Goal: Information Seeking & Learning: Learn about a topic

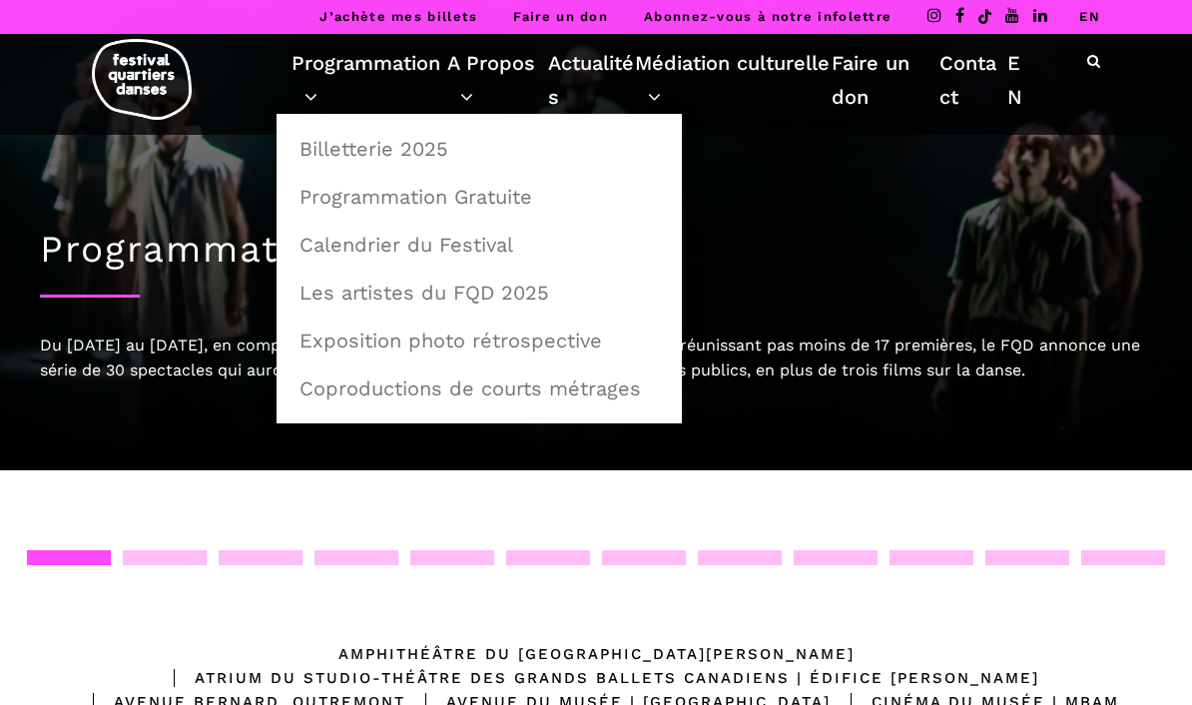
click at [481, 244] on link "Calendrier du Festival" at bounding box center [478, 245] width 383 height 46
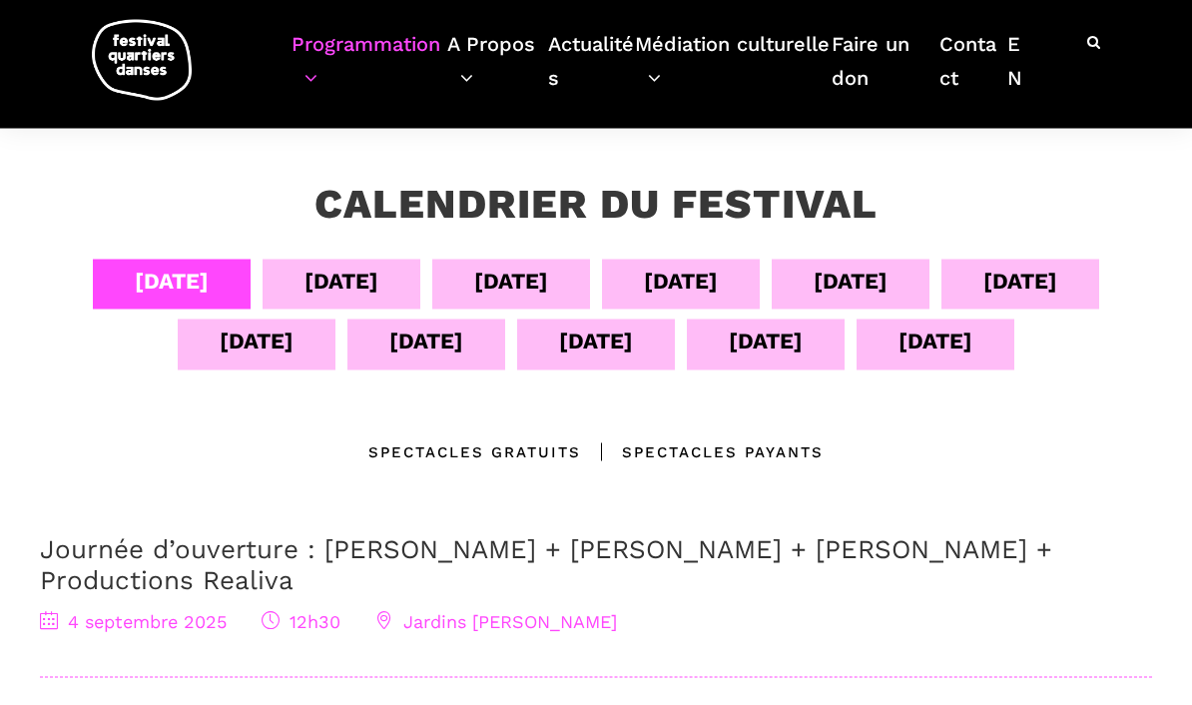
scroll to position [387, 0]
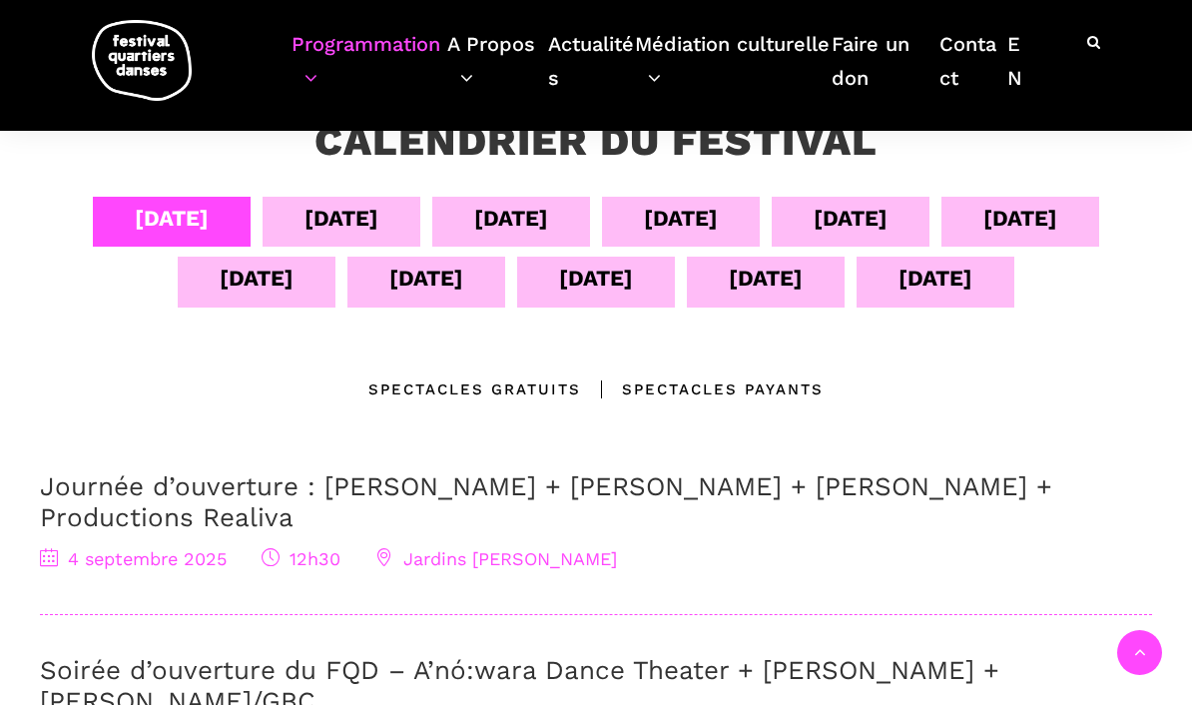
click at [887, 205] on div "[DATE]" at bounding box center [850, 218] width 74 height 35
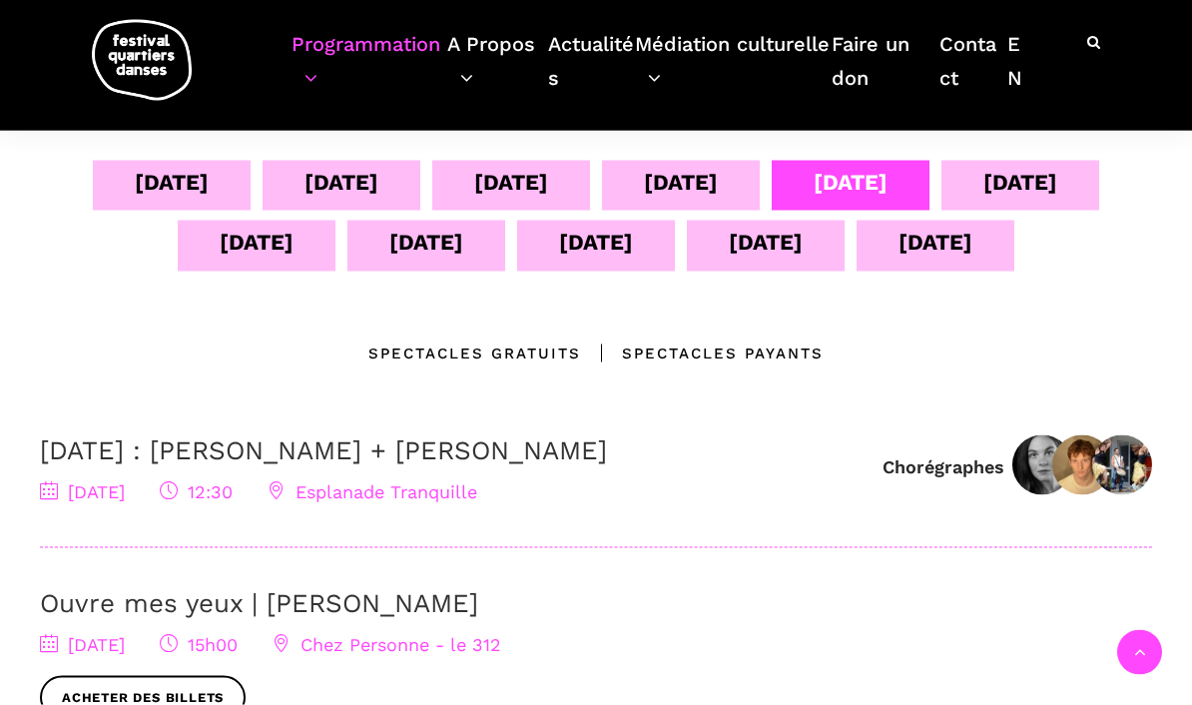
scroll to position [424, 0]
click at [792, 337] on div "04 sept 05 sept 06 sept 07 sept 08 sept 09 sept 10 sept 11 sept 12 sept 13 sept…" at bounding box center [596, 703] width 1152 height 1087
click at [727, 340] on div "Spectacles Payants" at bounding box center [702, 352] width 242 height 24
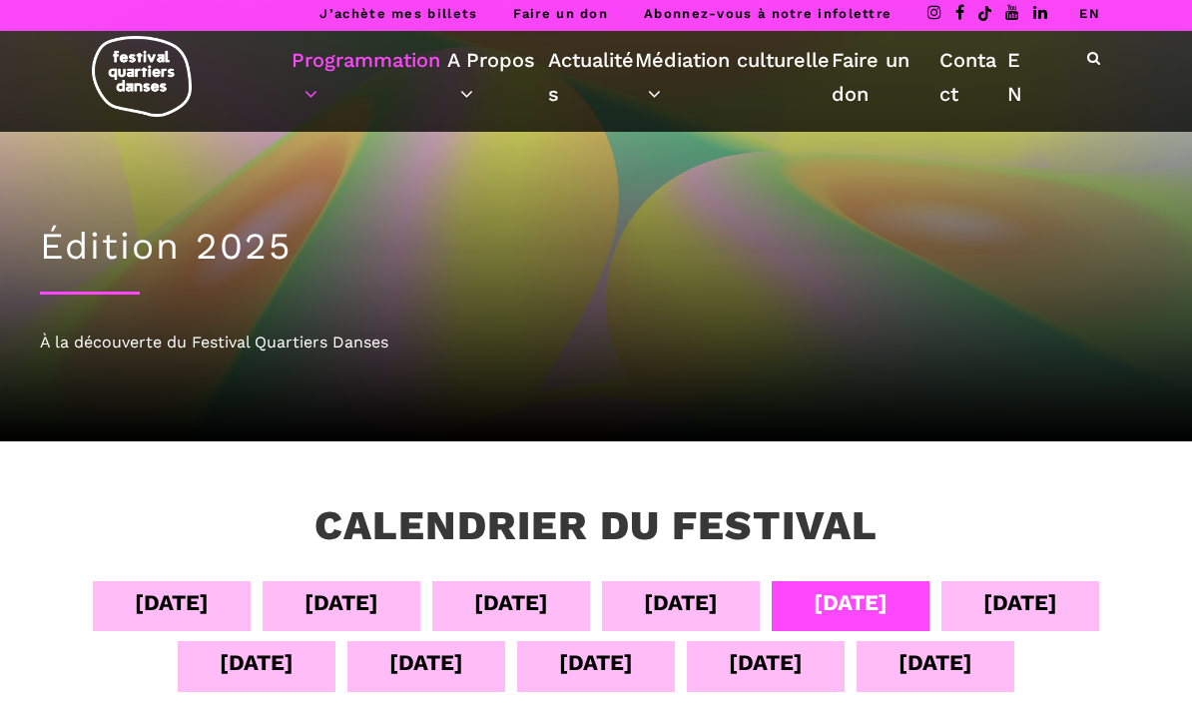
scroll to position [2, 0]
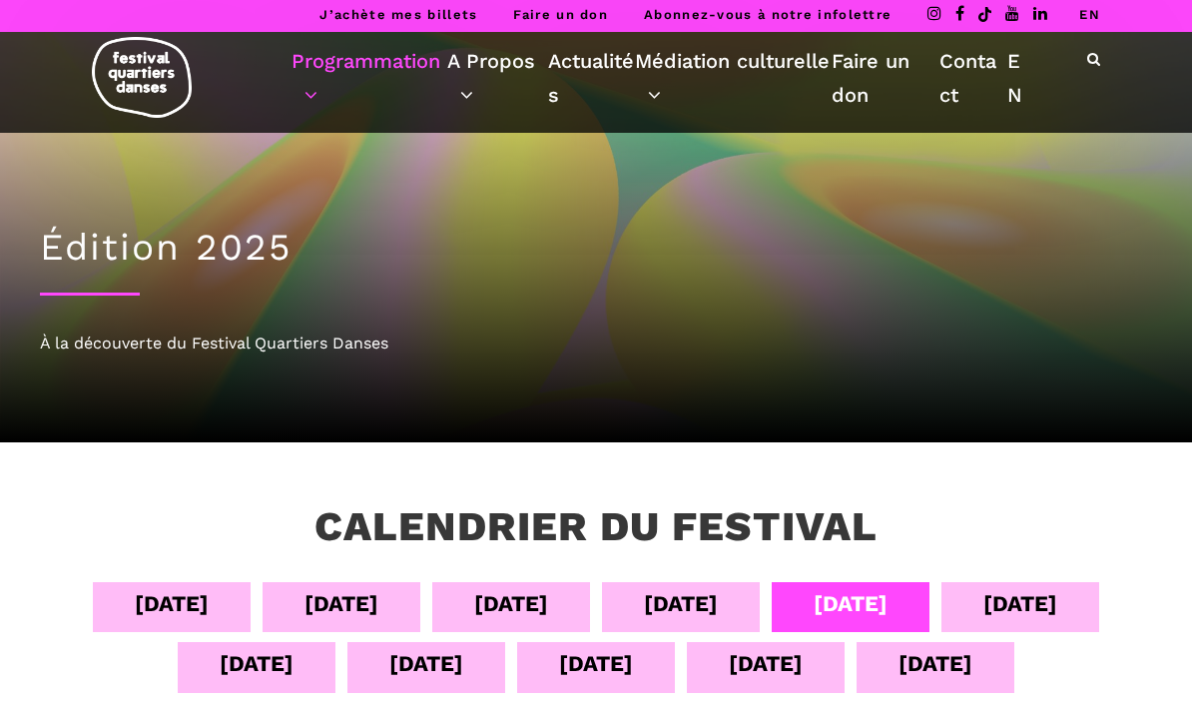
click at [703, 602] on div "[DATE]" at bounding box center [681, 603] width 74 height 35
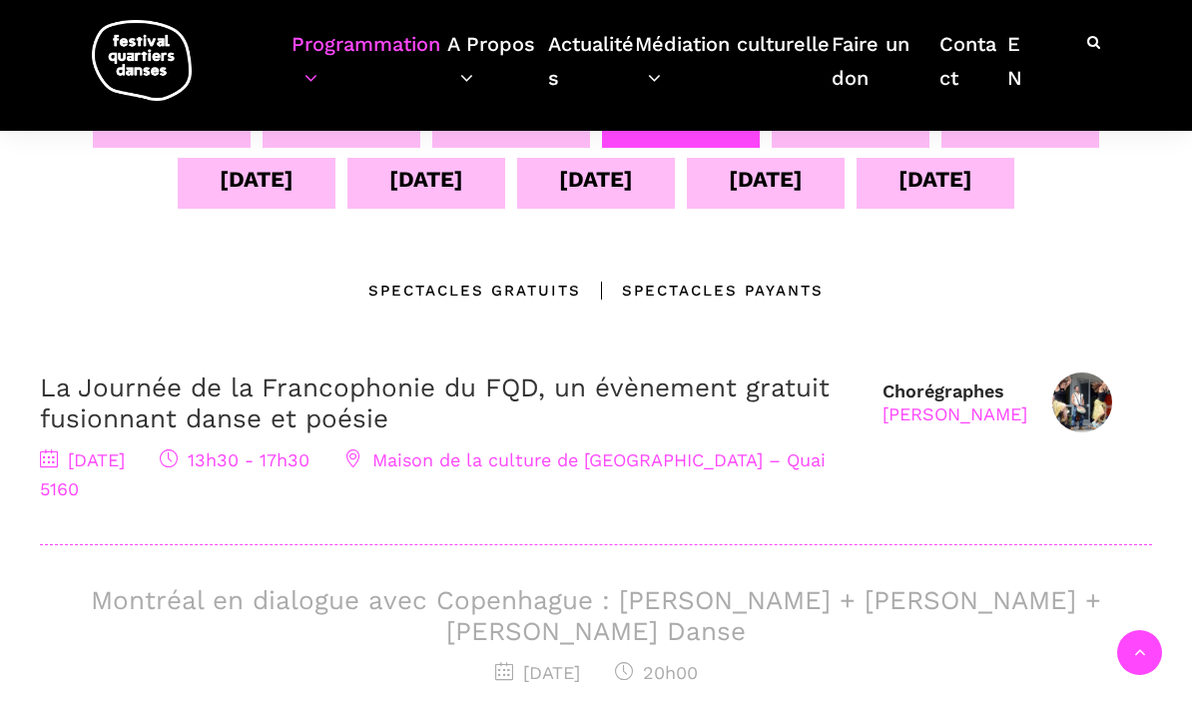
scroll to position [518, 0]
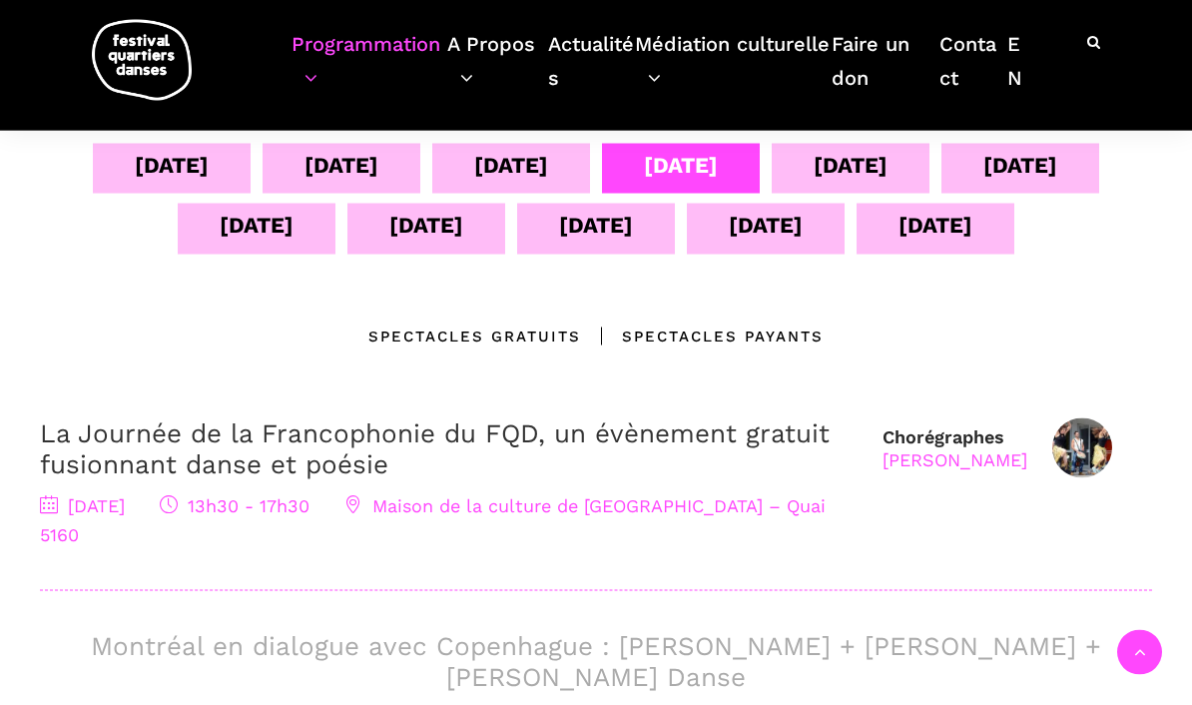
click at [748, 332] on div "Spectacles Payants" at bounding box center [702, 336] width 242 height 24
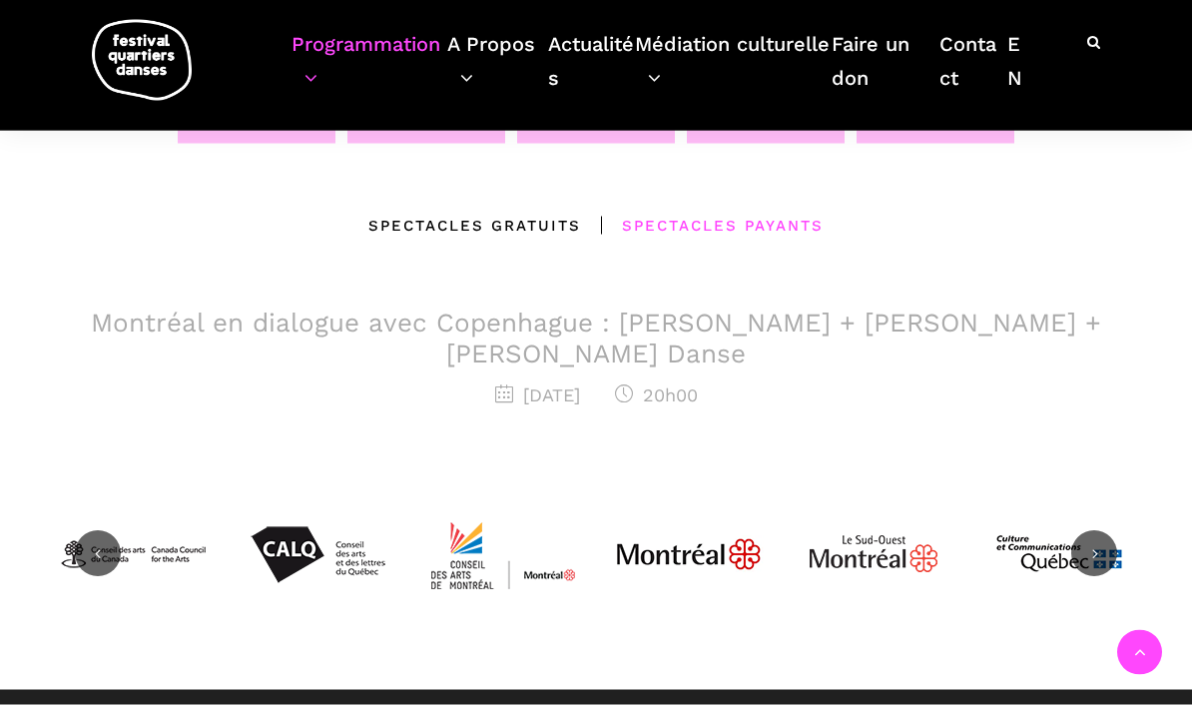
scroll to position [569, 0]
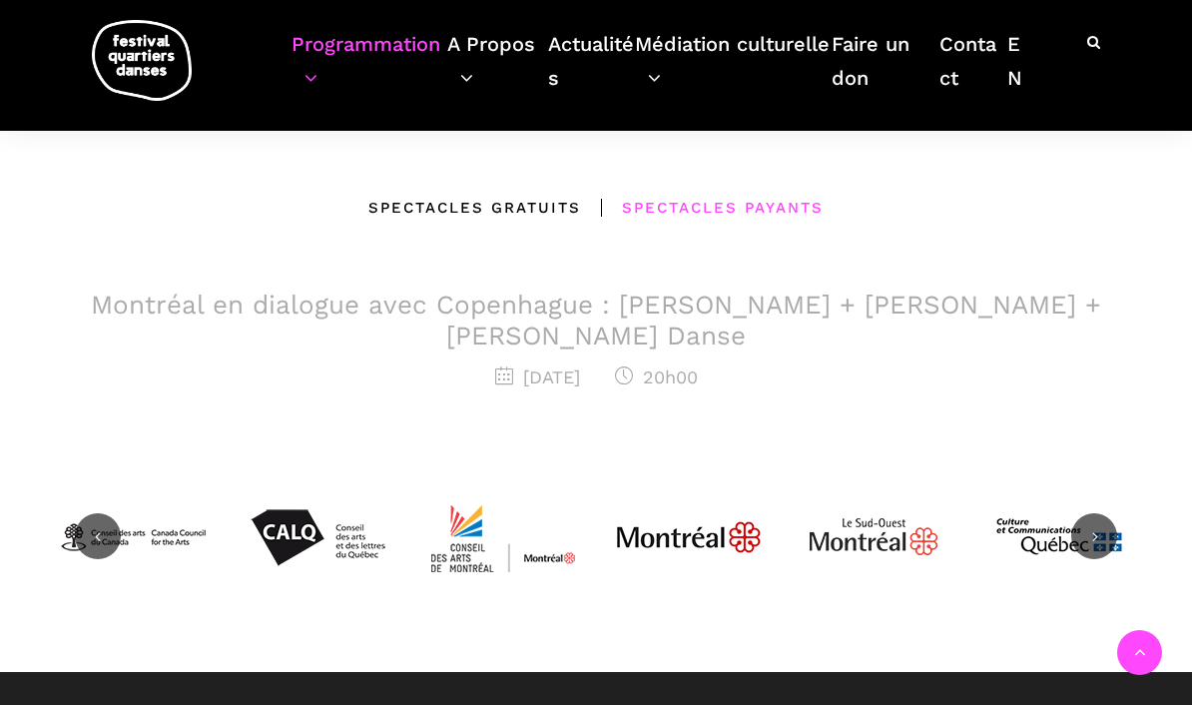
click at [636, 314] on h3 "Montréal en dialogue avec Copenhague : [PERSON_NAME] + [PERSON_NAME] + [PERSON_…" at bounding box center [596, 320] width 1112 height 62
click at [698, 374] on span "20h00" at bounding box center [656, 376] width 83 height 21
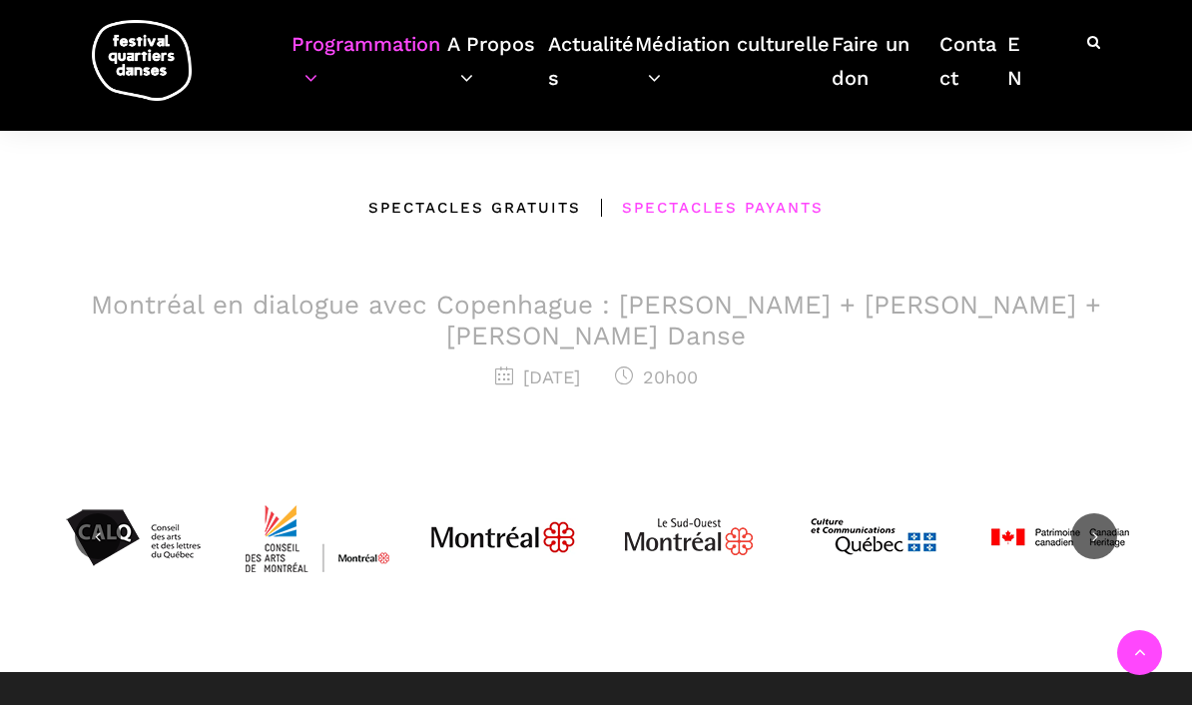
click at [840, 308] on h3 "Montréal en dialogue avec Copenhague : [PERSON_NAME] + [PERSON_NAME] + [PERSON_…" at bounding box center [596, 320] width 1112 height 62
click at [759, 306] on h3 "Montréal en dialogue avec Copenhague : [PERSON_NAME] + [PERSON_NAME] + [PERSON_…" at bounding box center [596, 320] width 1112 height 62
click at [752, 310] on h3 "Montréal en dialogue avec Copenhague : [PERSON_NAME] + [PERSON_NAME] + [PERSON_…" at bounding box center [596, 320] width 1112 height 62
click at [1042, 311] on h3 "Montréal en dialogue avec Copenhague : [PERSON_NAME] + [PERSON_NAME] + [PERSON_…" at bounding box center [596, 320] width 1112 height 62
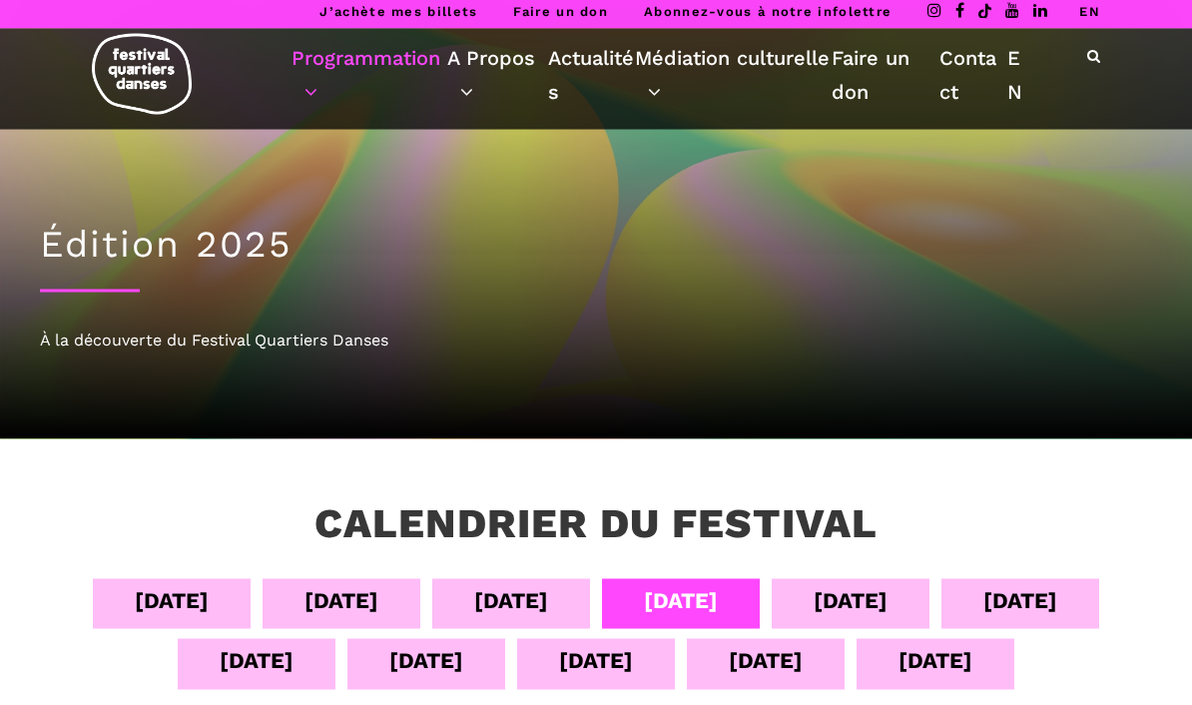
scroll to position [0, 0]
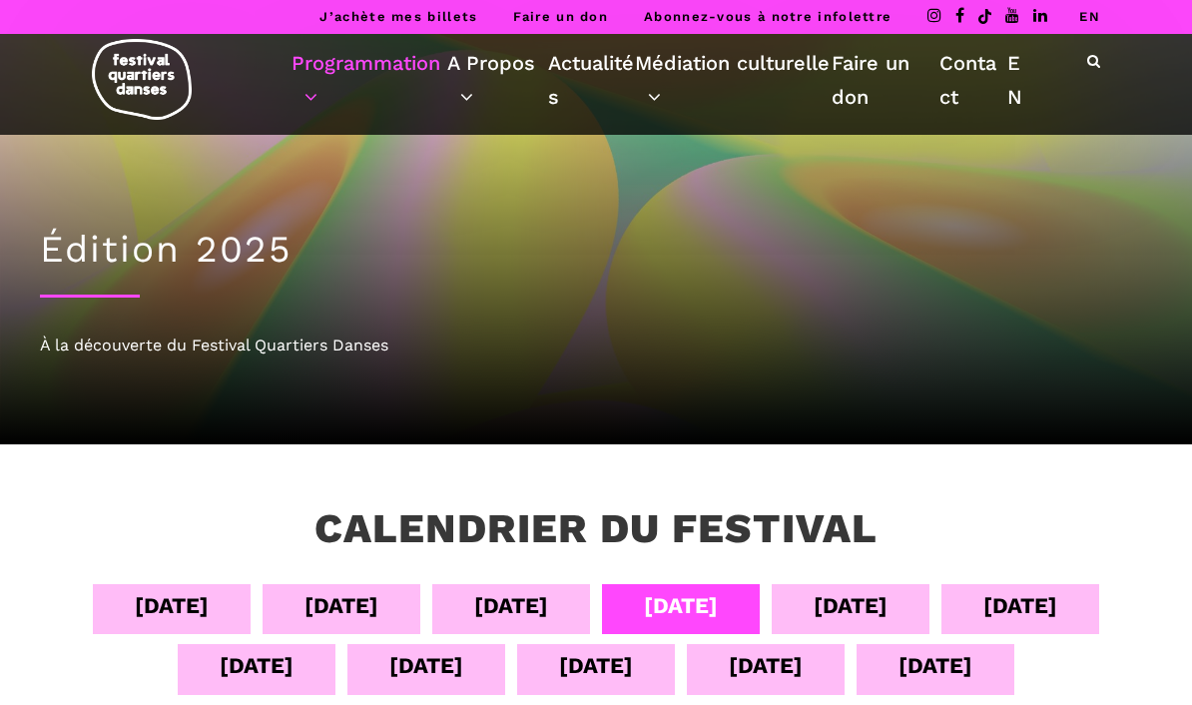
click at [467, 100] on link "A Propos" at bounding box center [498, 80] width 102 height 68
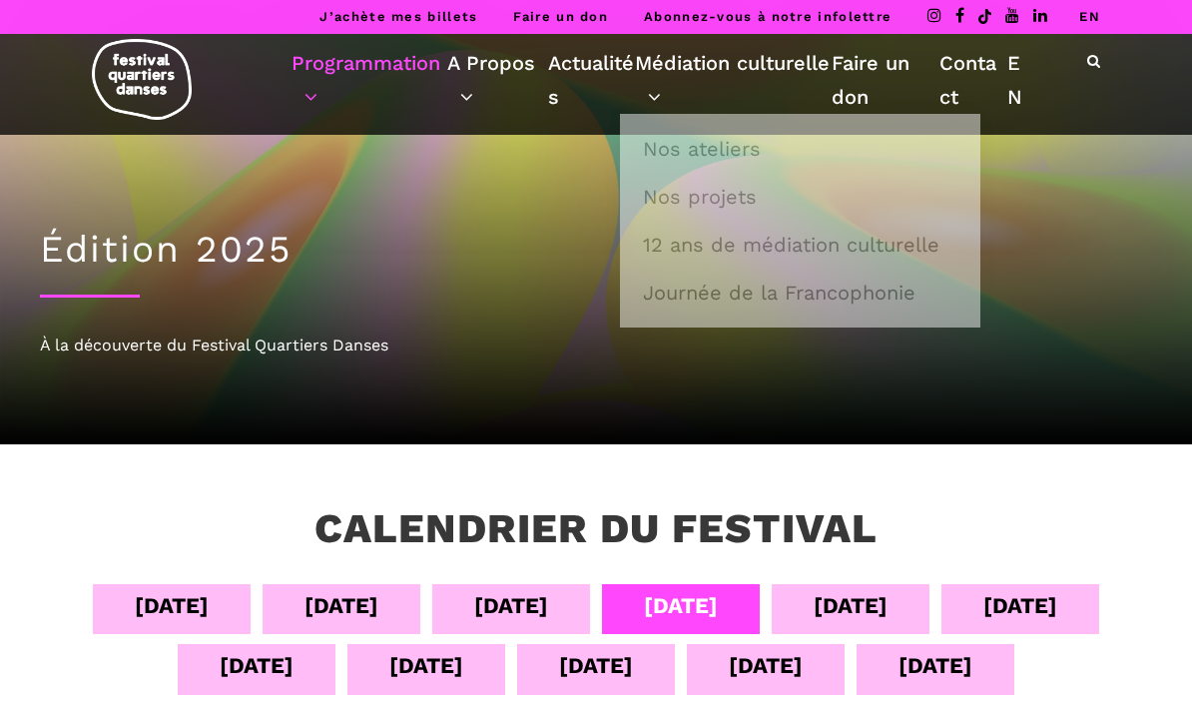
click at [859, 92] on link "Faire un don" at bounding box center [885, 80] width 109 height 68
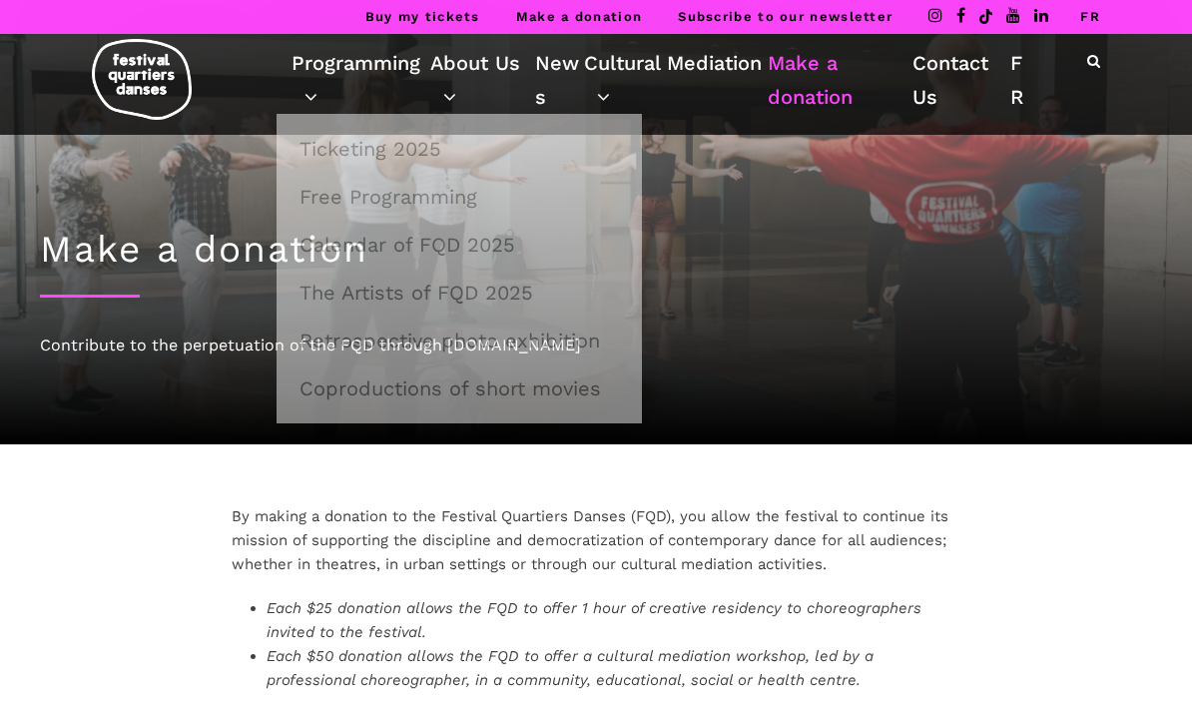
click at [1018, 56] on link "FR" at bounding box center [1021, 80] width 22 height 68
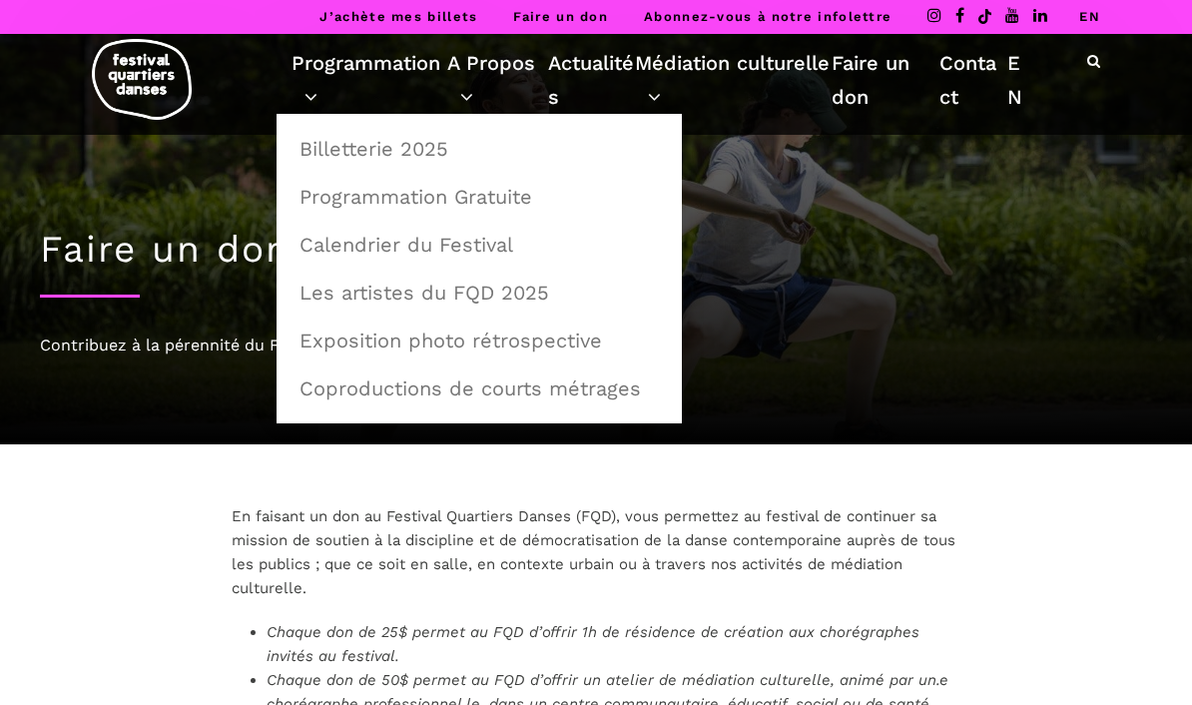
click at [478, 242] on link "Calendrier du Festival" at bounding box center [478, 245] width 383 height 46
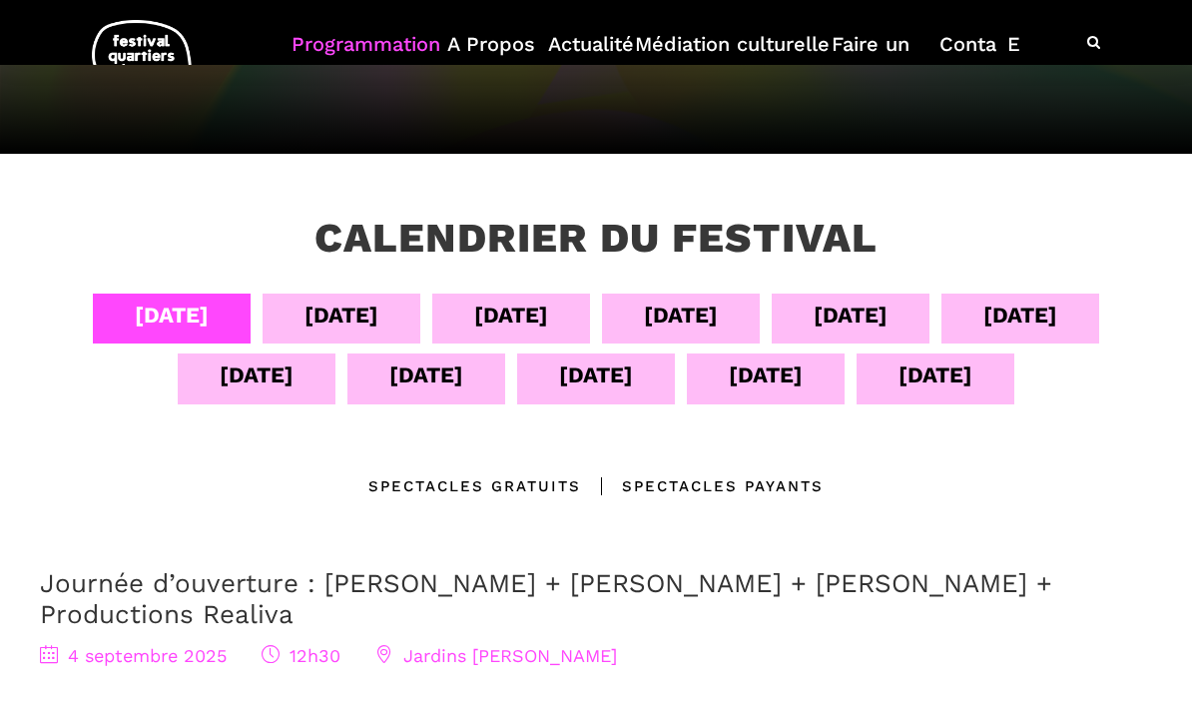
scroll to position [423, 0]
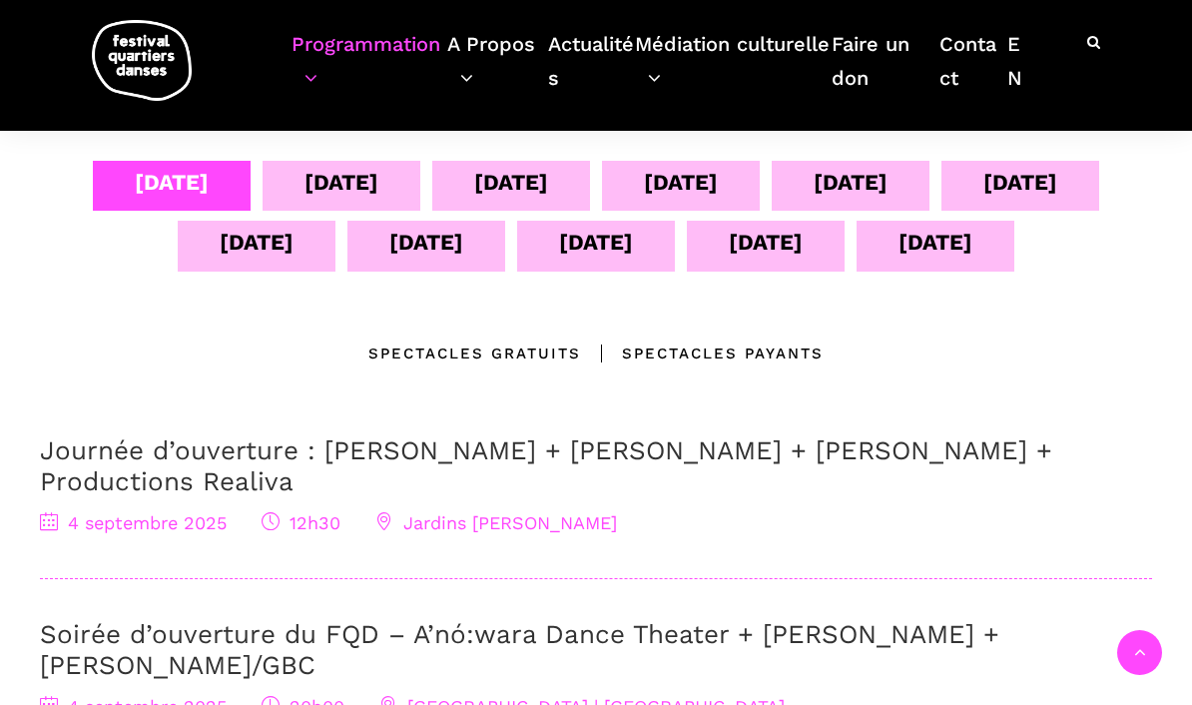
click at [698, 179] on div "[DATE]" at bounding box center [681, 182] width 74 height 35
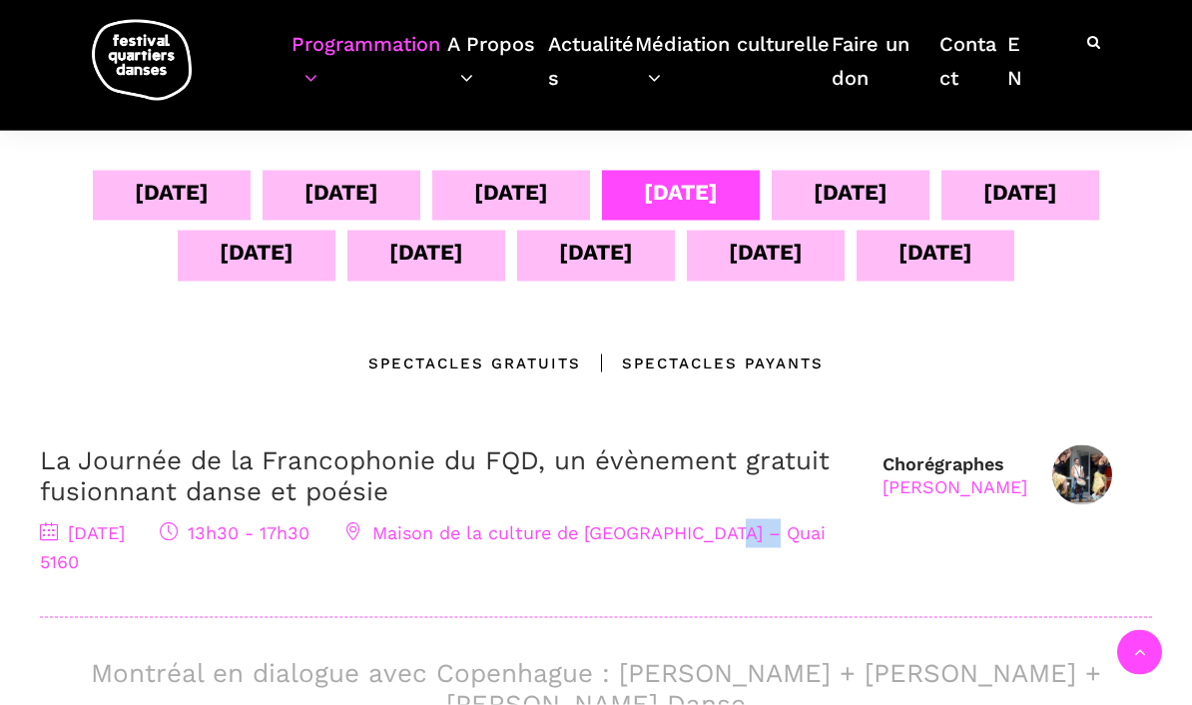
scroll to position [497, 0]
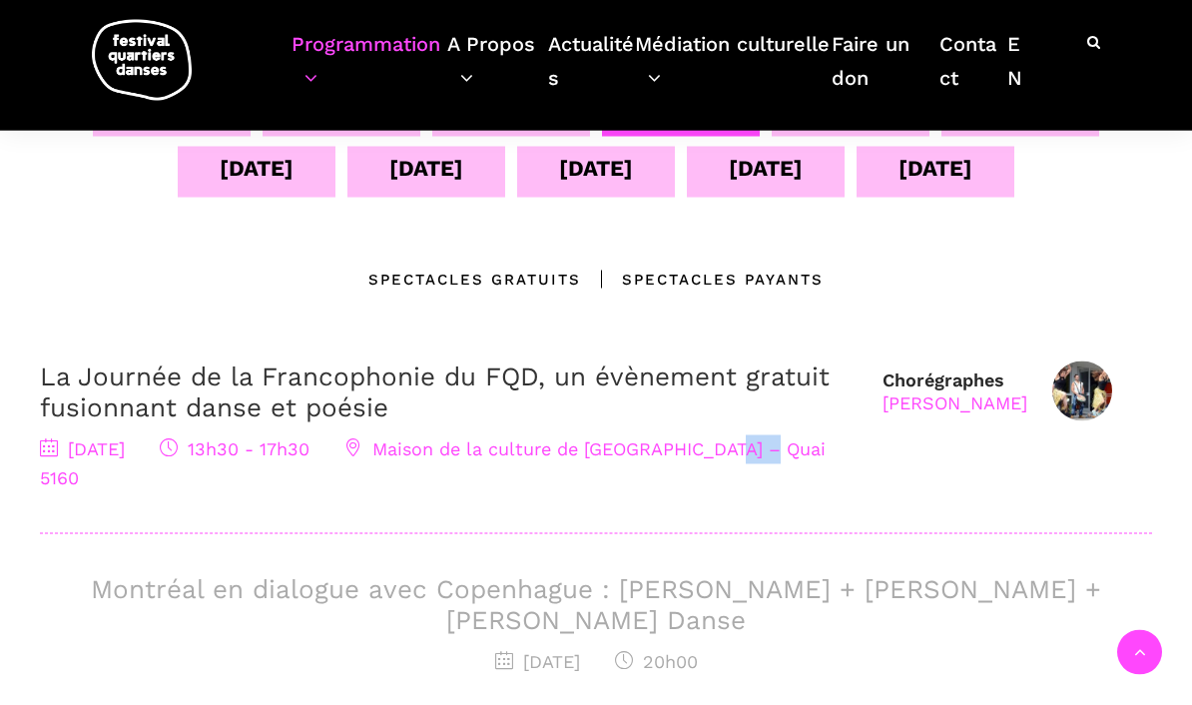
click at [763, 273] on div "Spectacles Payants" at bounding box center [702, 279] width 242 height 24
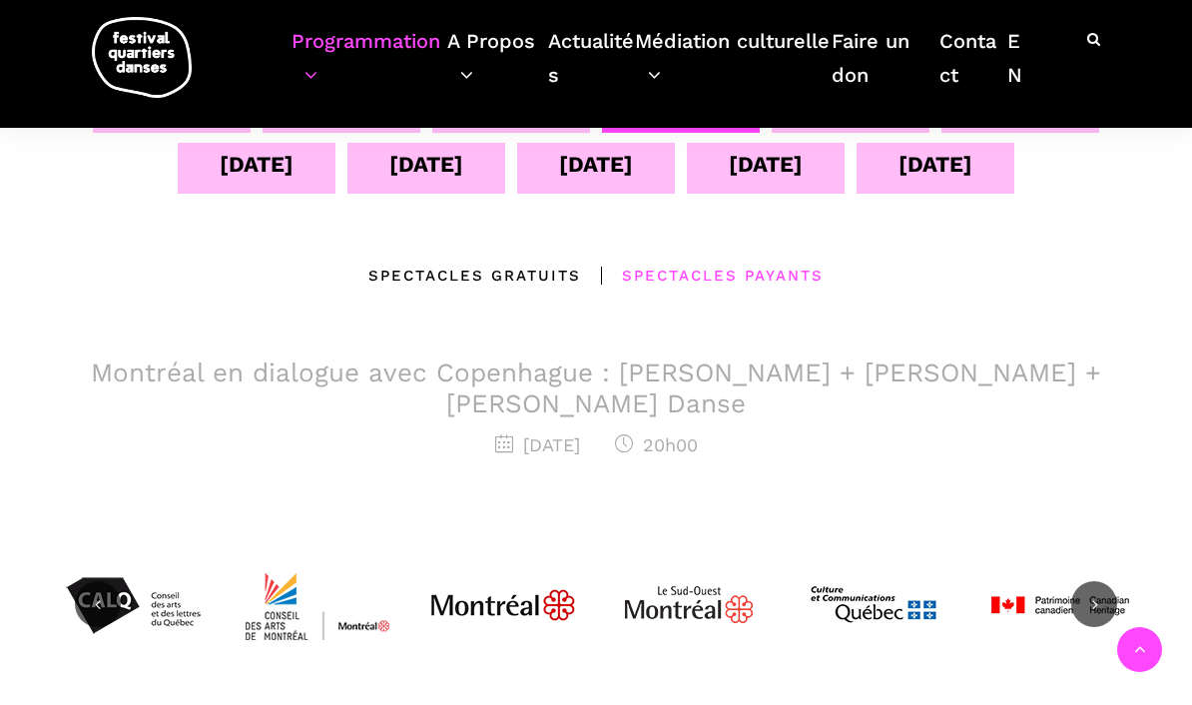
scroll to position [501, 0]
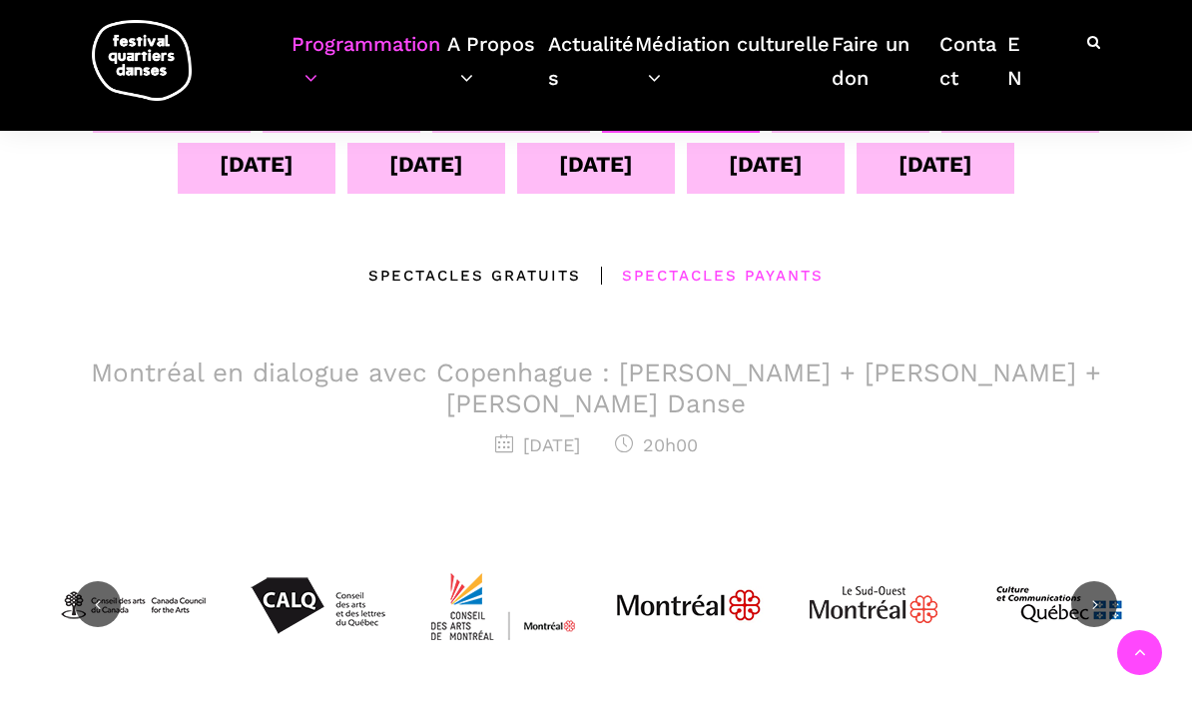
click at [732, 423] on div "Montréal en dialogue avec Copenhague : [PERSON_NAME] + [PERSON_NAME] + [PERSON_…" at bounding box center [596, 408] width 1112 height 103
click at [720, 407] on h3 "Montréal en dialogue avec Copenhague : [PERSON_NAME] + [PERSON_NAME] + [PERSON_…" at bounding box center [596, 388] width 1112 height 62
click at [727, 377] on h3 "Montréal en dialogue avec Copenhague : [PERSON_NAME] + [PERSON_NAME] + [PERSON_…" at bounding box center [596, 388] width 1112 height 62
click at [716, 379] on h3 "Montréal en dialogue avec Copenhague : [PERSON_NAME] + [PERSON_NAME] + [PERSON_…" at bounding box center [596, 388] width 1112 height 62
click at [718, 383] on h3 "Montréal en dialogue avec Copenhague : [PERSON_NAME] + [PERSON_NAME] + [PERSON_…" at bounding box center [596, 388] width 1112 height 62
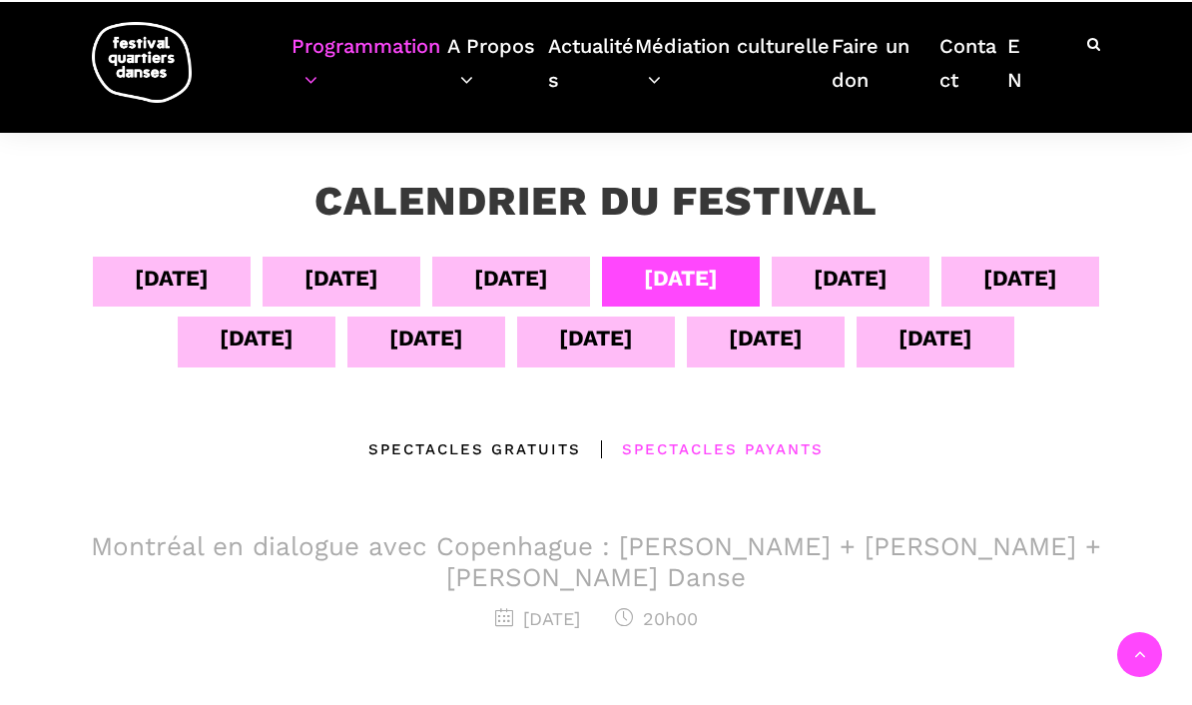
scroll to position [327, 0]
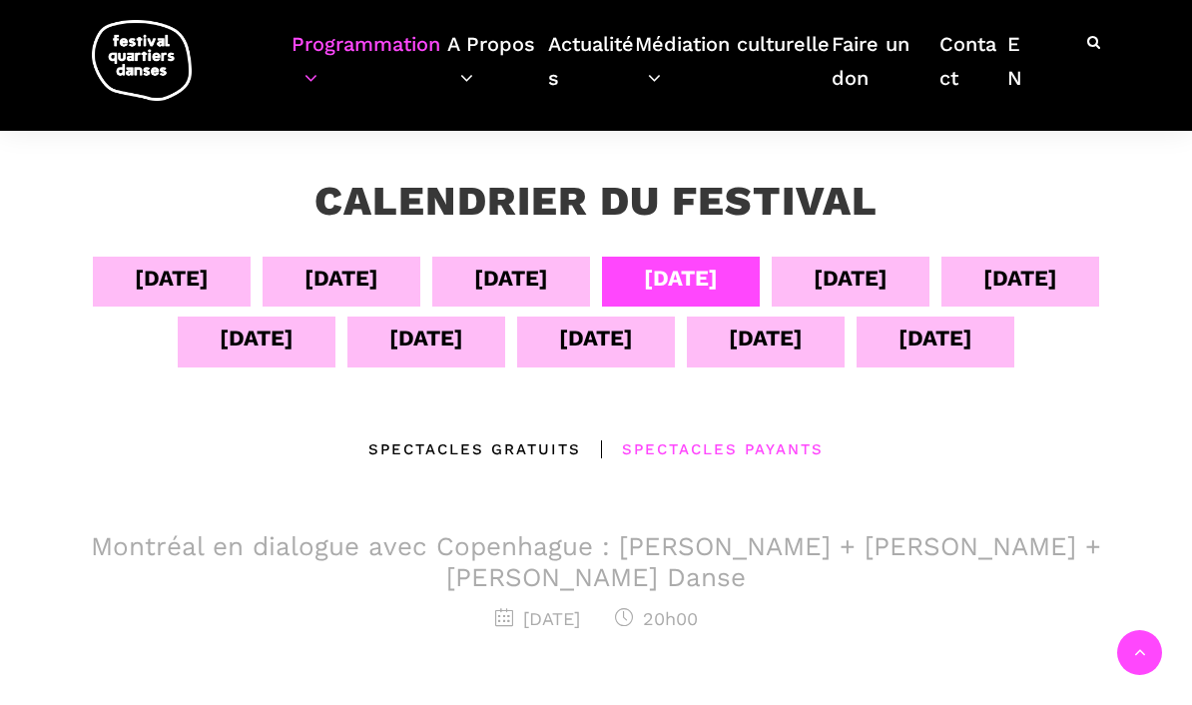
click at [729, 559] on h3 "Montréal en dialogue avec Copenhague : [PERSON_NAME] + [PERSON_NAME] + [PERSON_…" at bounding box center [596, 562] width 1112 height 62
click at [862, 276] on div "[DATE]" at bounding box center [850, 277] width 74 height 35
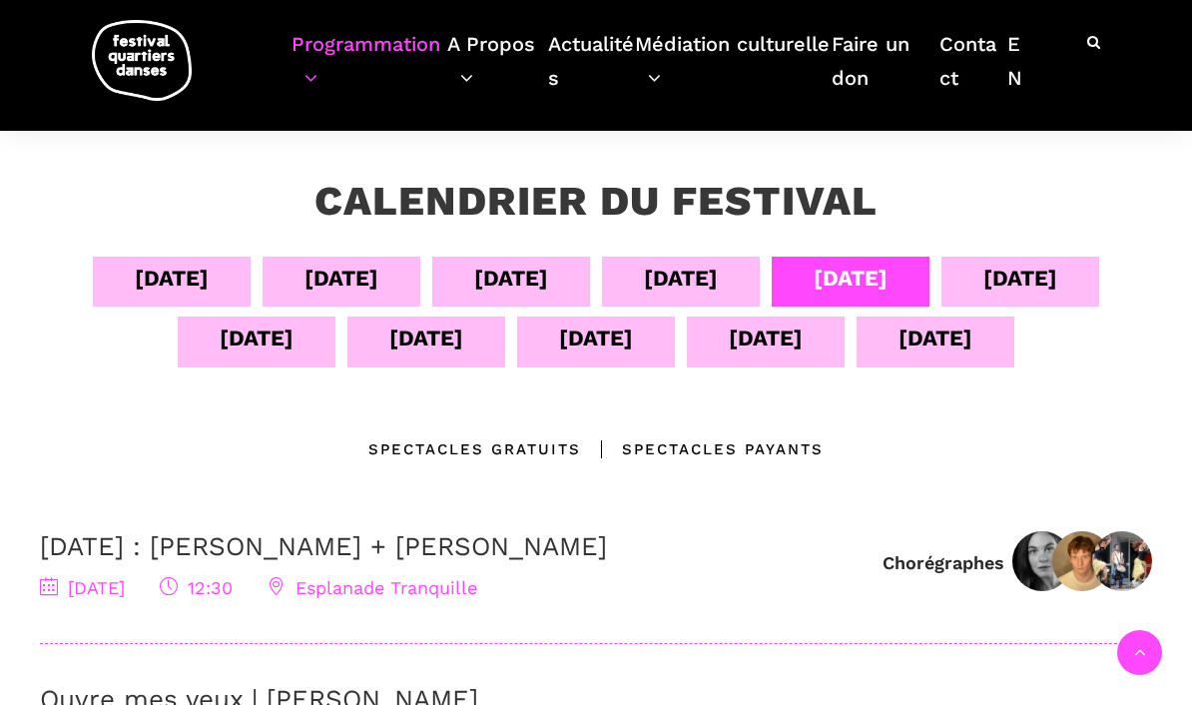
click at [764, 451] on div "Spectacles Payants" at bounding box center [702, 449] width 242 height 24
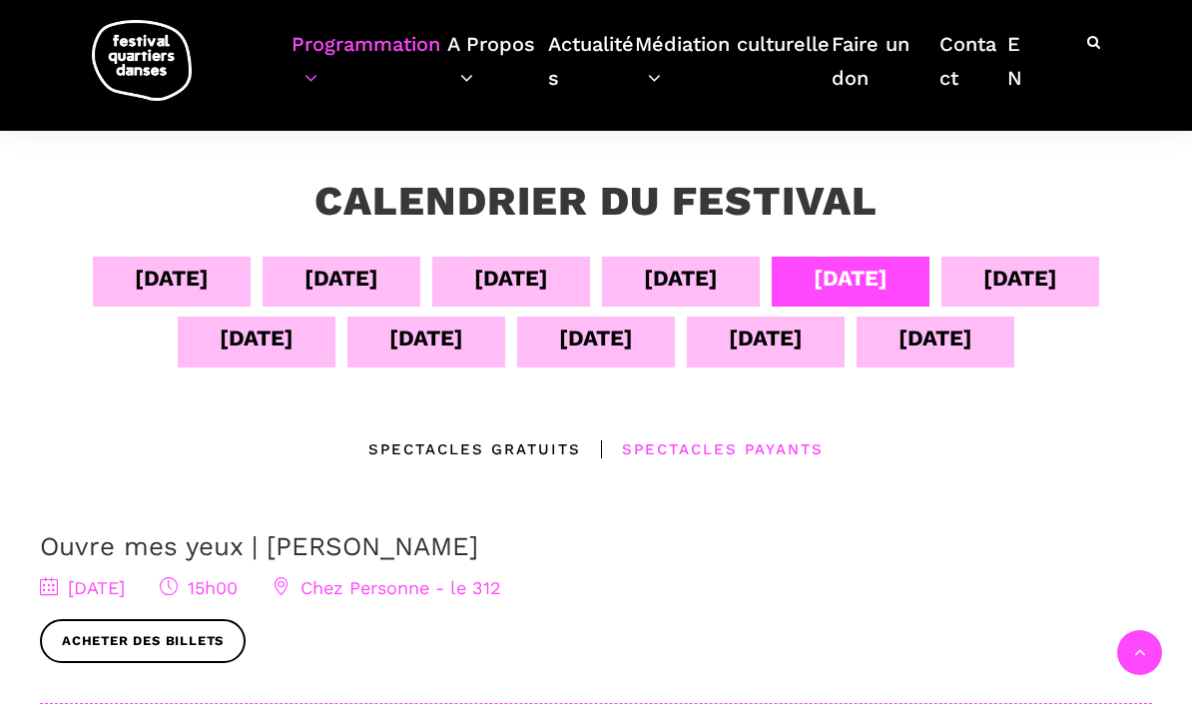
click at [501, 595] on span "Chez Personne - le 312" at bounding box center [386, 587] width 229 height 21
click at [322, 537] on link "Ouvre mes yeux | [PERSON_NAME]" at bounding box center [259, 546] width 438 height 30
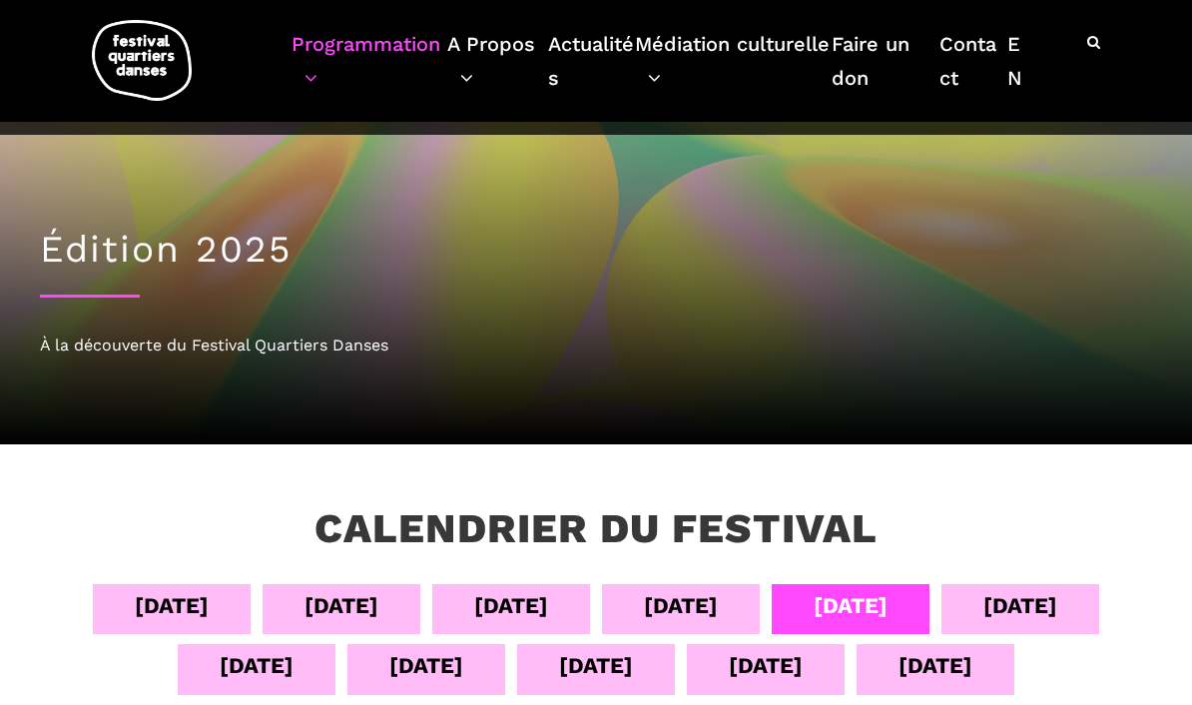
scroll to position [409, 0]
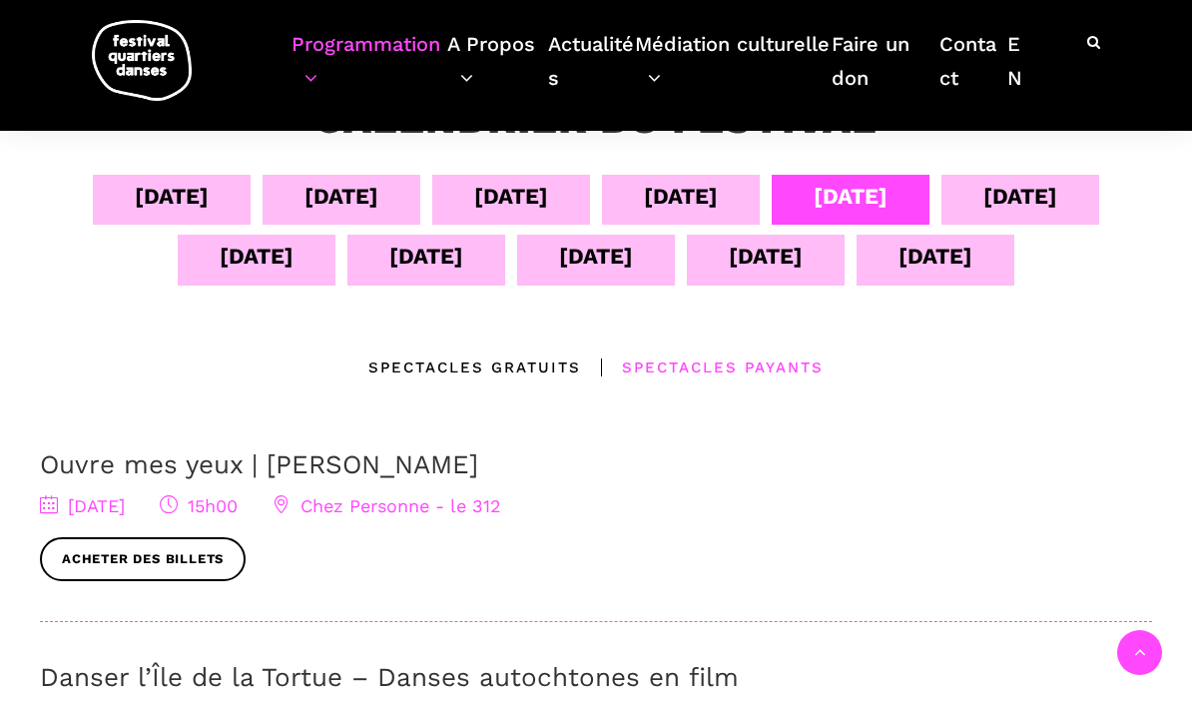
click at [681, 198] on div "[DATE]" at bounding box center [681, 196] width 74 height 35
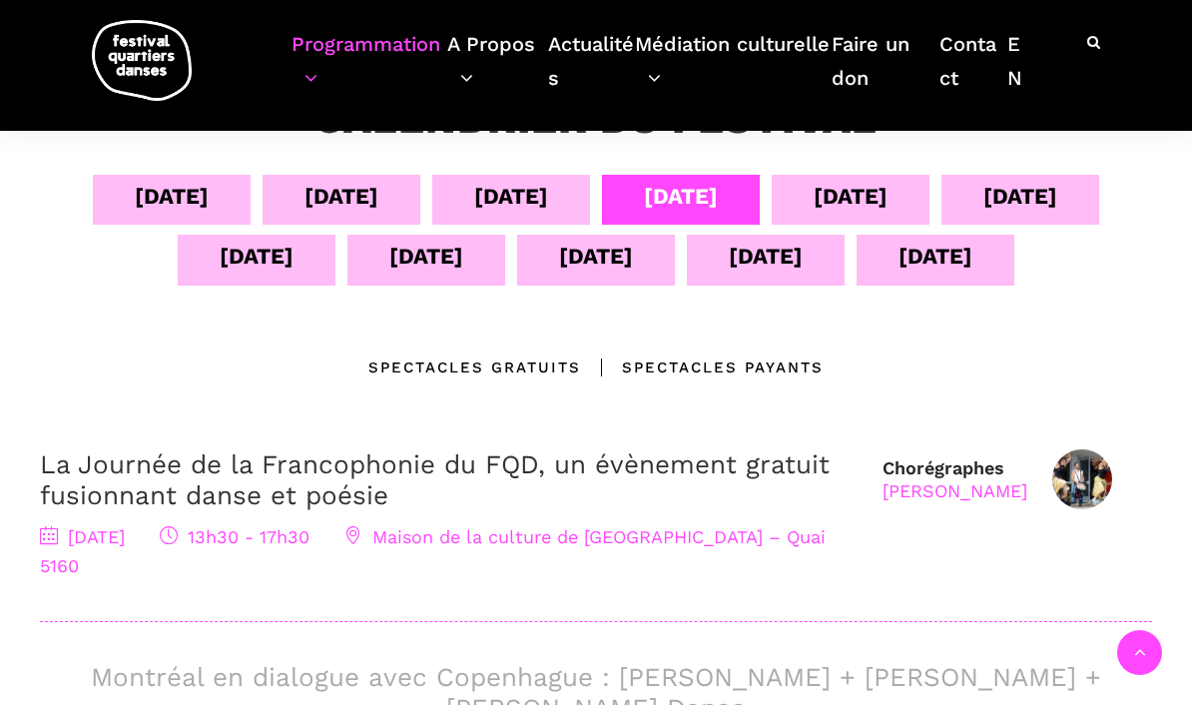
click at [746, 355] on div "Spectacles Payants" at bounding box center [702, 367] width 242 height 24
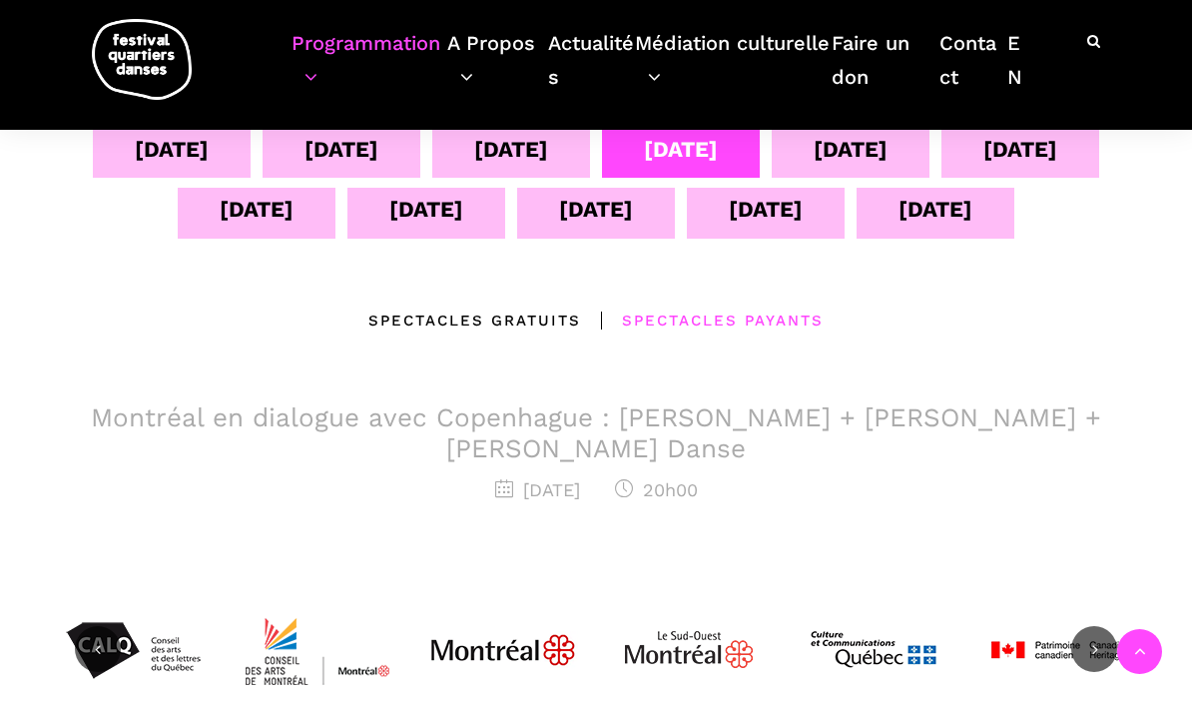
scroll to position [456, 0]
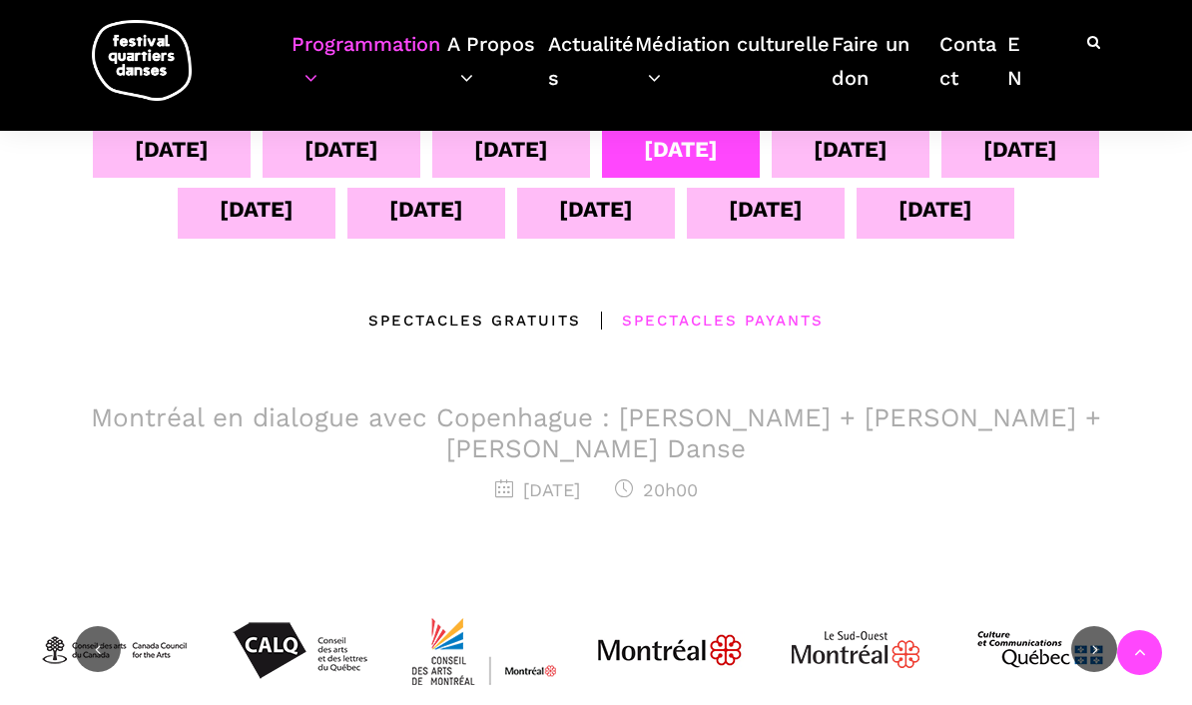
click at [725, 439] on h3 "Montréal en dialogue avec Copenhague : [PERSON_NAME] + [PERSON_NAME] + [PERSON_…" at bounding box center [596, 433] width 1112 height 62
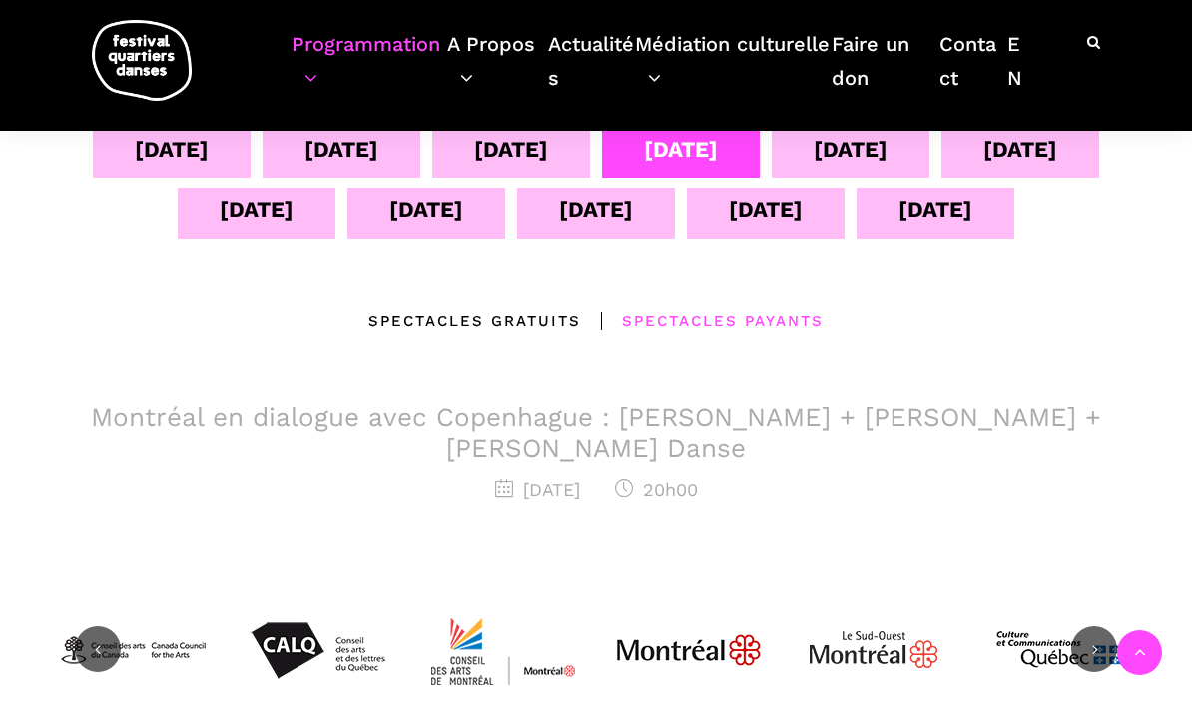
click at [723, 450] on h3 "Montréal en dialogue avec Copenhague : [PERSON_NAME] + [PERSON_NAME] + [PERSON_…" at bounding box center [596, 433] width 1112 height 62
click at [734, 417] on h3 "Montréal en dialogue avec Copenhague : [PERSON_NAME] + [PERSON_NAME] + [PERSON_…" at bounding box center [596, 433] width 1112 height 62
click at [725, 424] on h3 "Montréal en dialogue avec Copenhague : [PERSON_NAME] + [PERSON_NAME] + [PERSON_…" at bounding box center [596, 433] width 1112 height 62
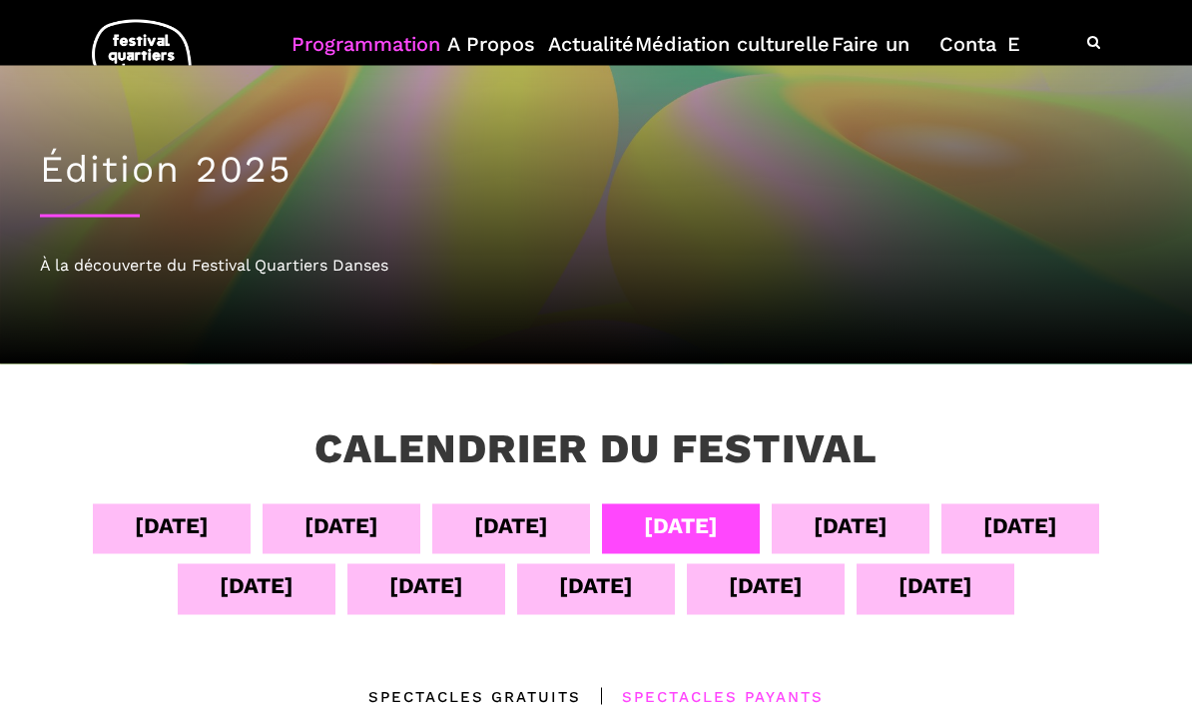
scroll to position [0, 0]
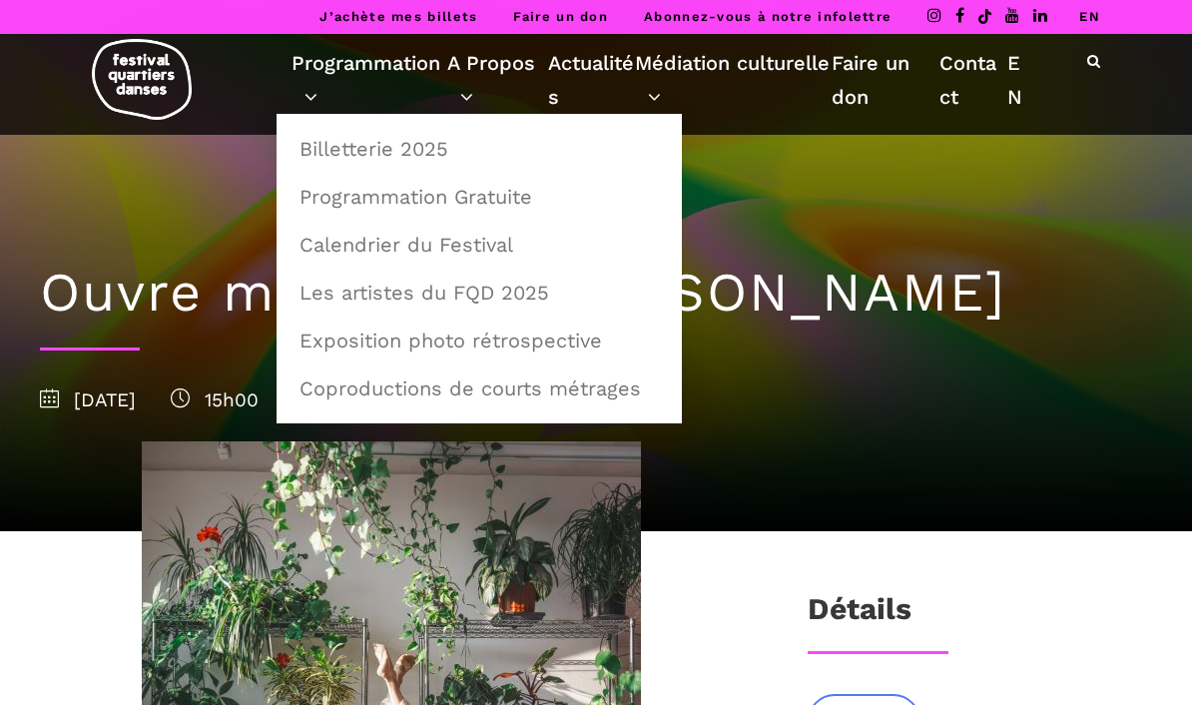
click at [306, 96] on link "Programmation" at bounding box center [369, 80] width 156 height 68
